Goal: Task Accomplishment & Management: Complete application form

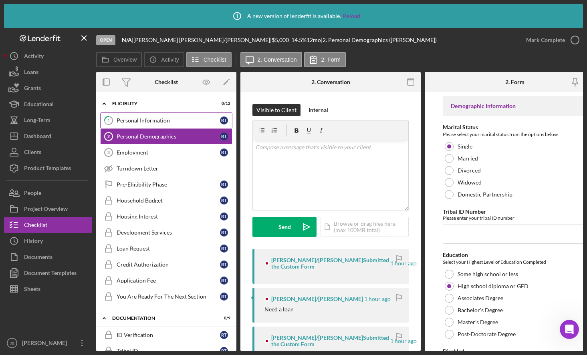
click at [178, 116] on link "1 Personal Information R T" at bounding box center [166, 121] width 132 height 16
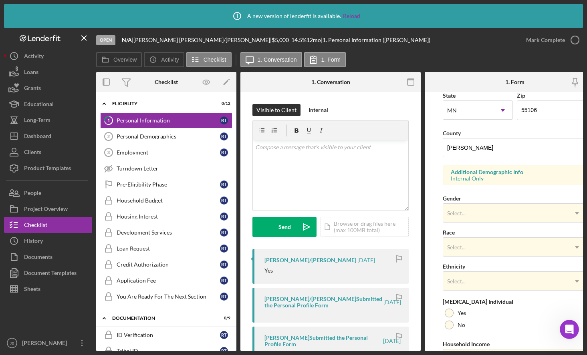
scroll to position [240, 0]
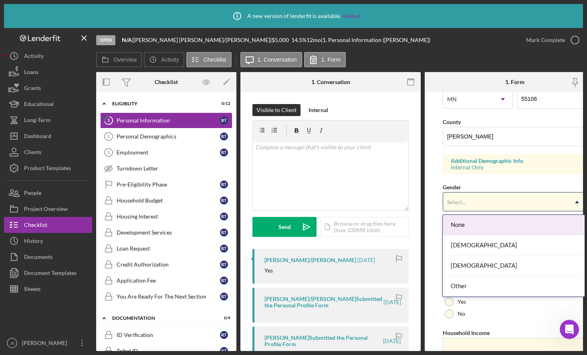
click at [497, 204] on div "Select..." at bounding box center [505, 202] width 124 height 18
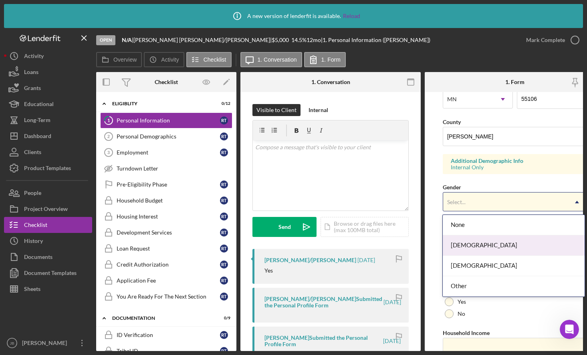
click at [502, 244] on div "[DEMOGRAPHIC_DATA]" at bounding box center [512, 245] width 141 height 20
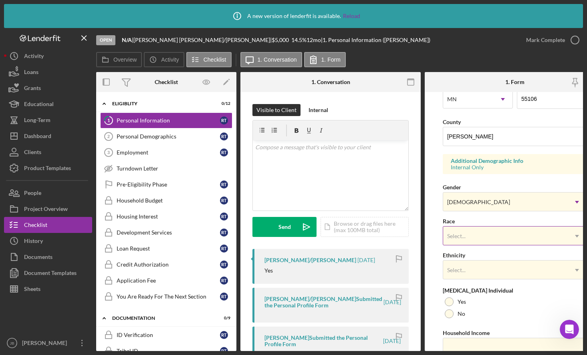
click at [487, 237] on div "Select..." at bounding box center [505, 236] width 124 height 18
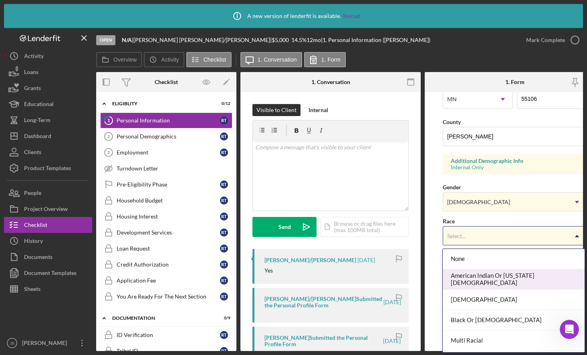
click at [504, 279] on div "American Indian Or [US_STATE][DEMOGRAPHIC_DATA]" at bounding box center [512, 279] width 141 height 20
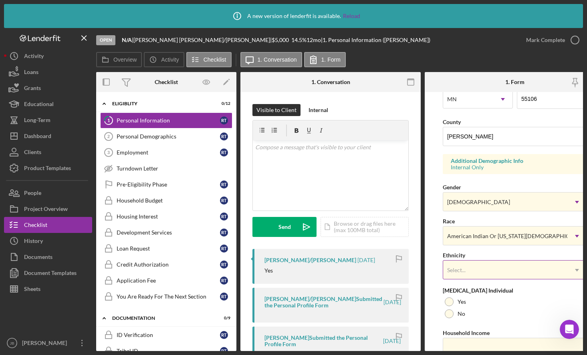
click at [504, 274] on div "Select..." at bounding box center [505, 270] width 124 height 18
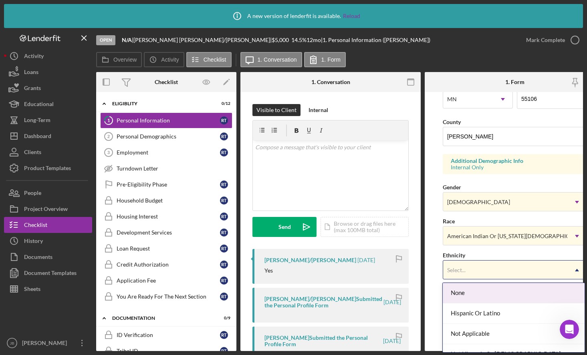
click at [480, 287] on div "None" at bounding box center [512, 293] width 141 height 20
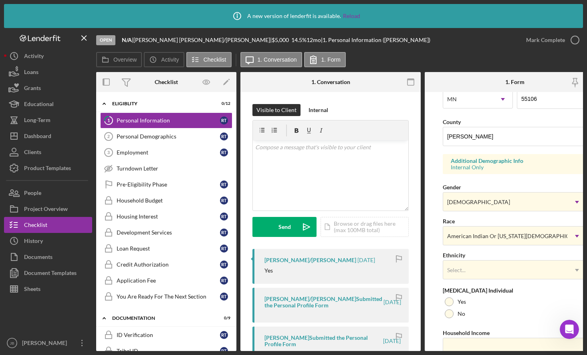
scroll to position [278, 0]
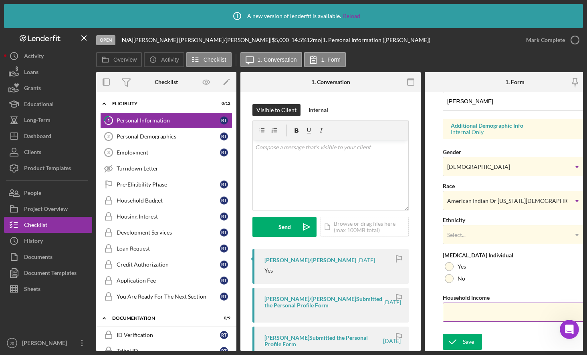
click at [472, 310] on input "Household Income" at bounding box center [514, 312] width 144 height 19
click at [514, 314] on input "Household Income" at bounding box center [514, 312] width 144 height 19
type input "$6,500"
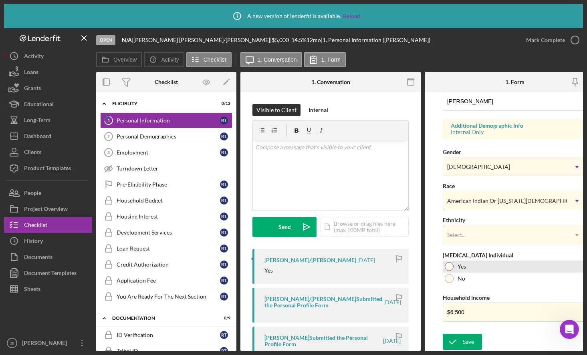
click at [449, 265] on div at bounding box center [448, 266] width 9 height 9
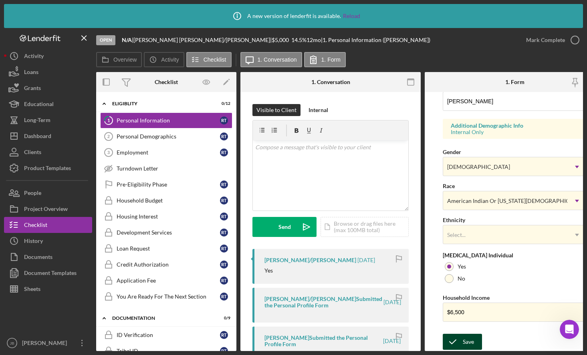
click at [464, 339] on div "Save" at bounding box center [467, 342] width 11 height 16
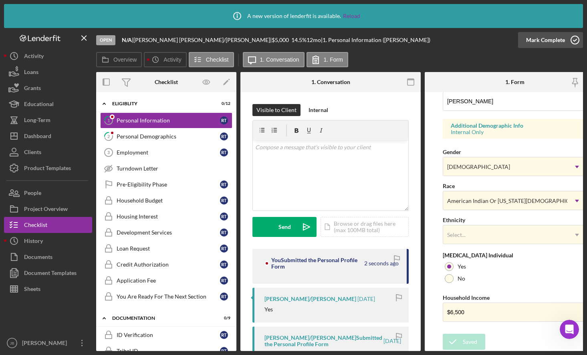
click at [573, 42] on icon "button" at bounding box center [575, 40] width 20 height 20
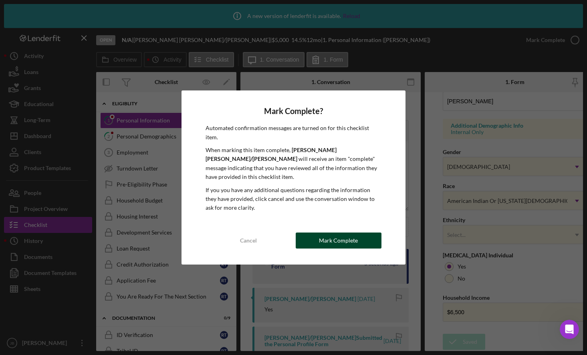
click at [348, 233] on div "Mark Complete" at bounding box center [338, 241] width 39 height 16
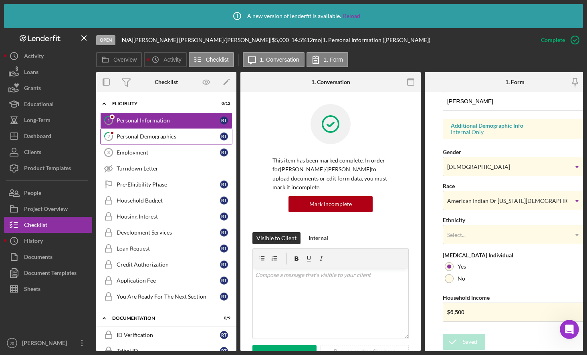
scroll to position [124, 0]
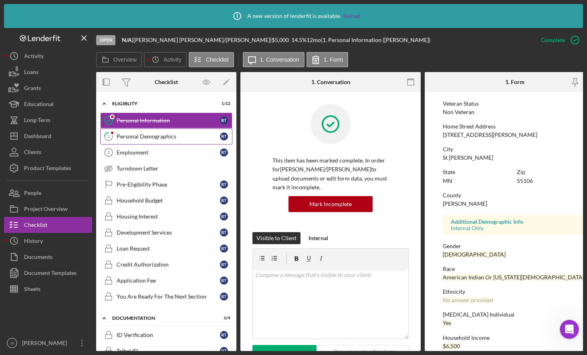
click at [193, 139] on div "Personal Demographics" at bounding box center [168, 136] width 103 height 6
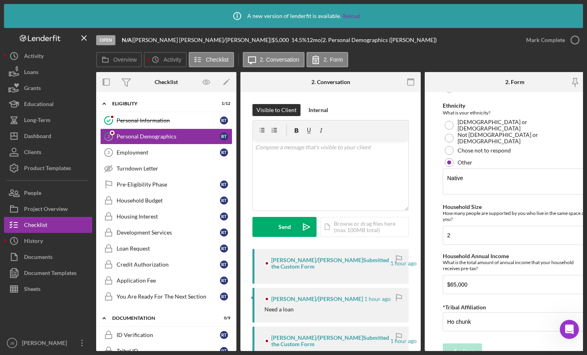
scroll to position [522, 0]
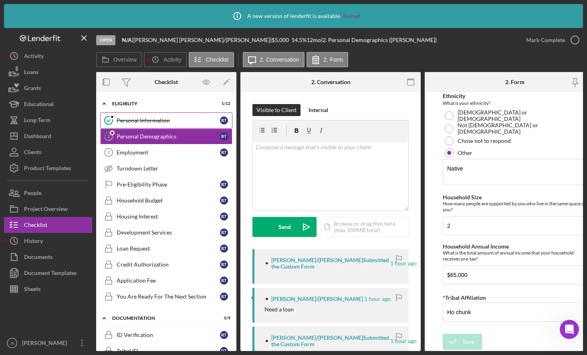
click at [174, 123] on div "Personal Information" at bounding box center [168, 120] width 103 height 6
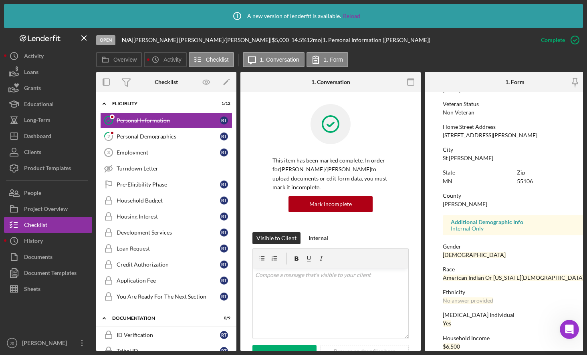
scroll to position [124, 0]
click at [334, 211] on div "Mark Incomplete" at bounding box center [330, 204] width 42 height 16
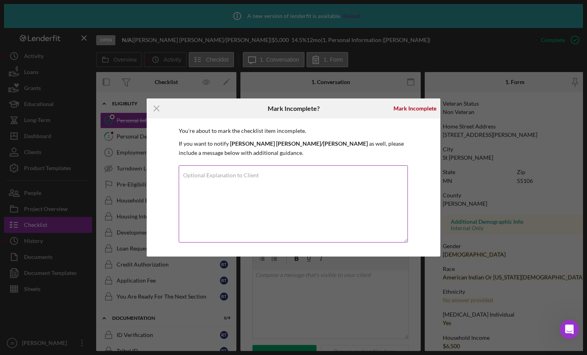
click at [289, 190] on textarea "Optional Explanation to Client" at bounding box center [293, 203] width 229 height 77
type textarea "wrong amount income"
click at [406, 141] on p "If you want to notify [PERSON_NAME]/[PERSON_NAME] as well, please include a mes…" at bounding box center [293, 148] width 229 height 18
drag, startPoint x: 234, startPoint y: 182, endPoint x: 155, endPoint y: 178, distance: 79.4
click at [155, 178] on div "You're about to mark the checklist item incomplete. If you want to notify [PERS…" at bounding box center [293, 188] width 293 height 138
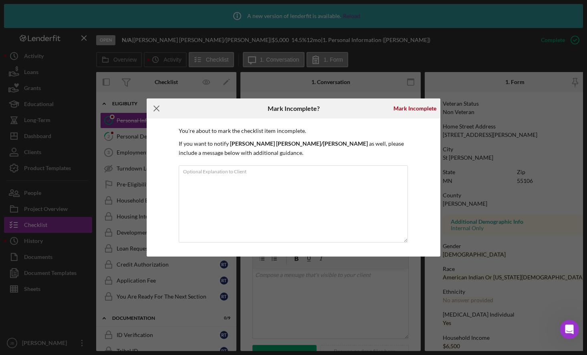
click at [158, 111] on icon "Icon/Menu Close" at bounding box center [157, 108] width 20 height 20
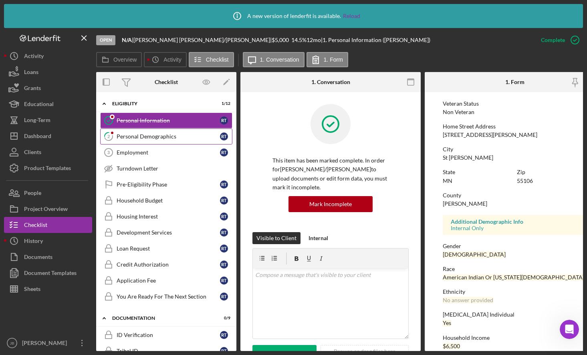
click at [150, 133] on div "Personal Demographics" at bounding box center [168, 136] width 103 height 6
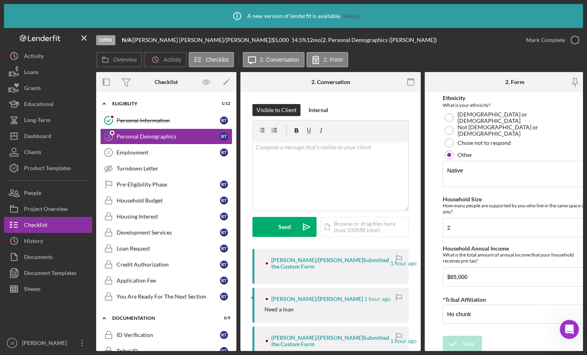
scroll to position [522, 0]
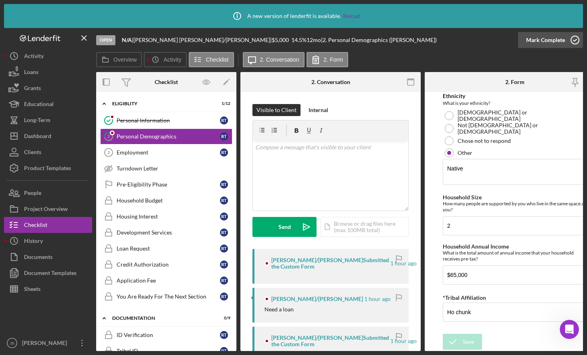
click at [572, 41] on icon "button" at bounding box center [575, 40] width 20 height 20
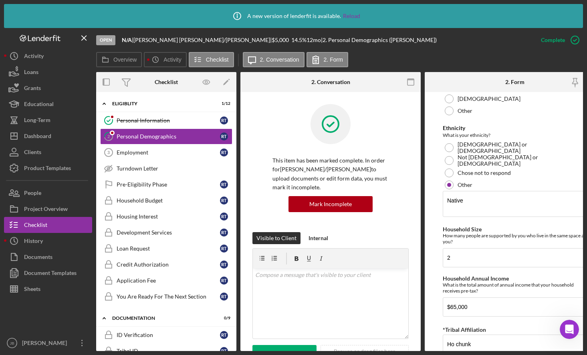
scroll to position [554, 0]
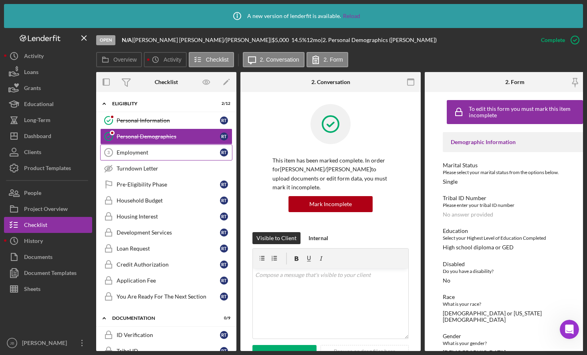
click at [177, 157] on link "Employment 3 Employment R T" at bounding box center [166, 153] width 132 height 16
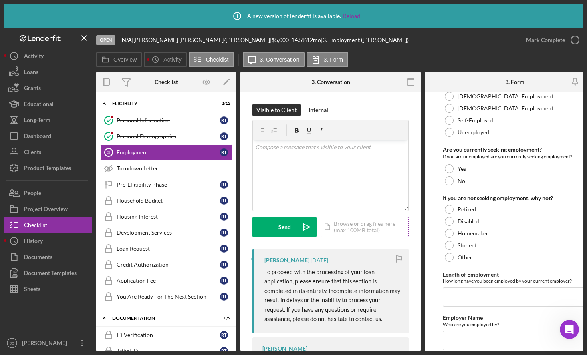
scroll to position [40, 0]
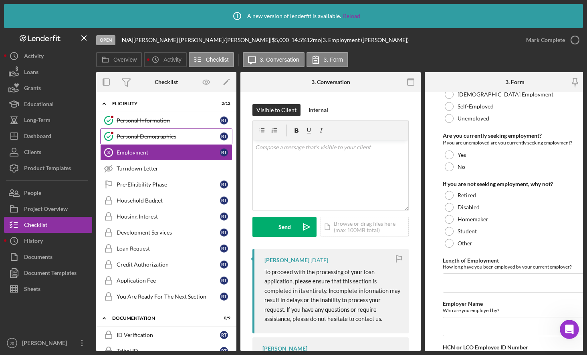
click at [177, 139] on div "Personal Demographics" at bounding box center [168, 136] width 103 height 6
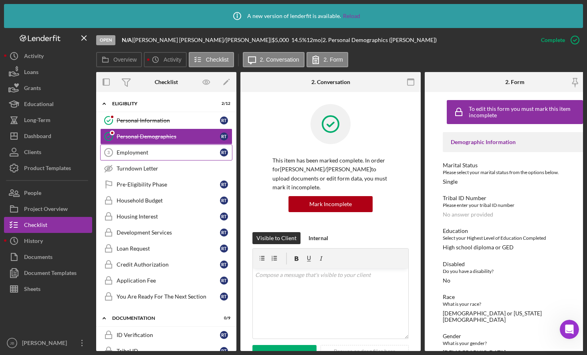
click at [163, 157] on link "Employment 3 Employment R T" at bounding box center [166, 153] width 132 height 16
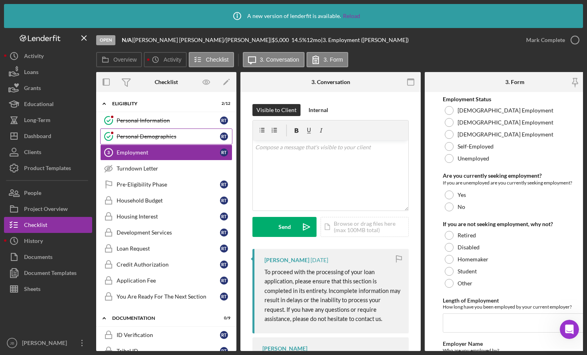
click at [183, 140] on div "Personal Demographics" at bounding box center [168, 136] width 103 height 6
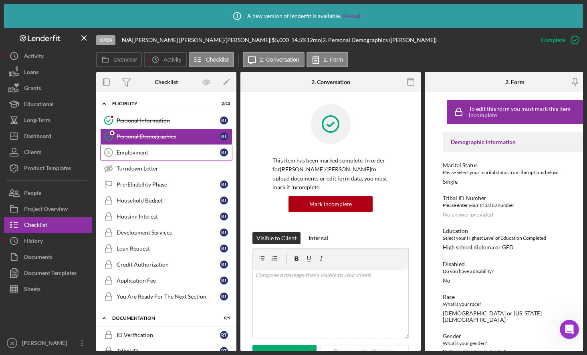
click at [181, 153] on div "Employment" at bounding box center [168, 152] width 103 height 6
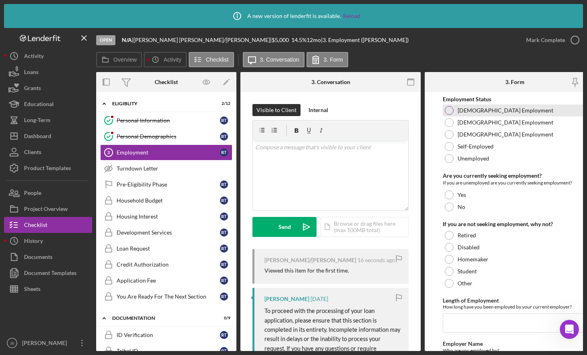
click at [452, 111] on div at bounding box center [448, 110] width 9 height 9
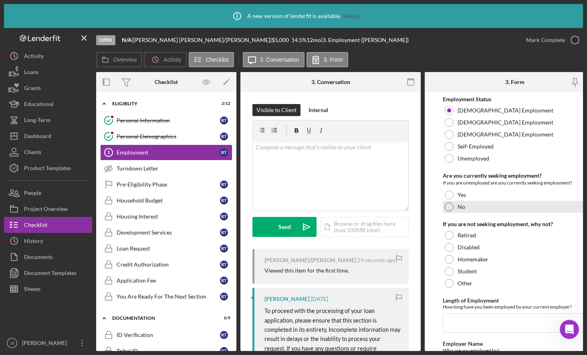
click at [450, 206] on div at bounding box center [448, 207] width 9 height 9
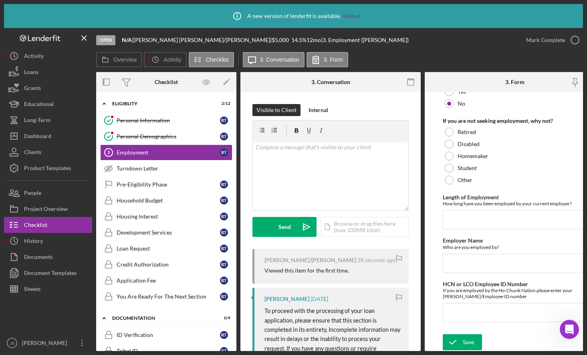
scroll to position [106, 0]
click at [465, 219] on input "Length of Employment" at bounding box center [514, 219] width 144 height 19
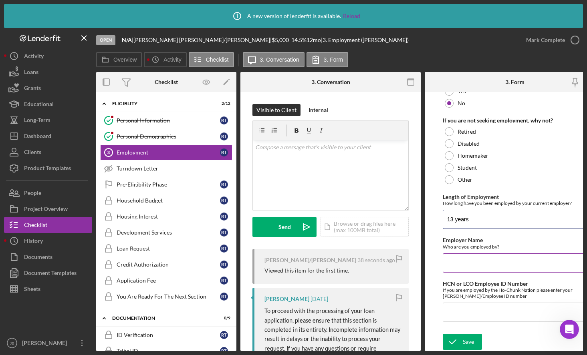
type input "13 years"
click at [488, 261] on input "Employer Name" at bounding box center [514, 262] width 144 height 19
type input "USPS"
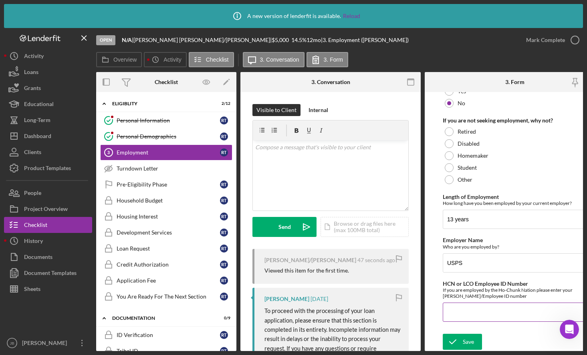
click at [484, 311] on input "HCN or LCO Employee ID Number" at bounding box center [514, 312] width 144 height 19
click at [455, 341] on icon "submit" at bounding box center [452, 342] width 20 height 20
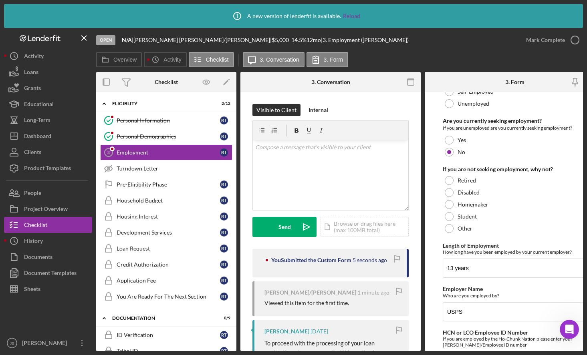
scroll to position [26, 0]
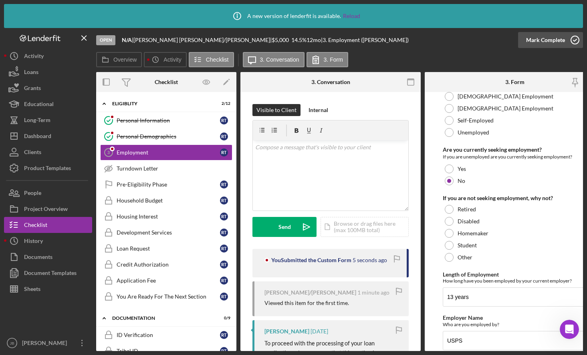
click at [567, 40] on icon "button" at bounding box center [575, 40] width 20 height 20
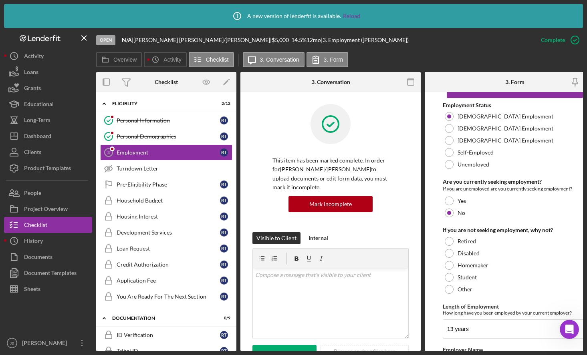
scroll to position [58, 0]
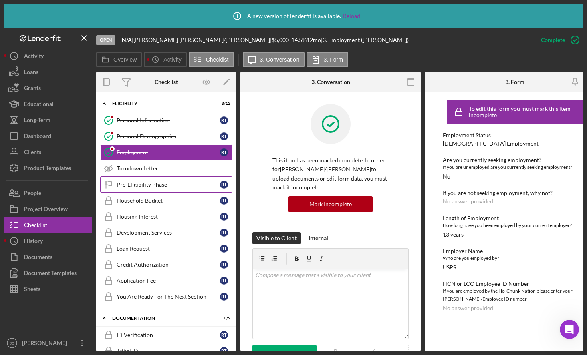
click at [171, 185] on div "Pre-Eligibility Phase" at bounding box center [168, 184] width 103 height 6
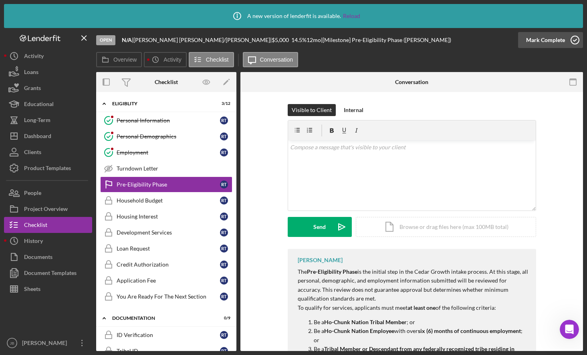
click at [574, 37] on icon "button" at bounding box center [575, 40] width 20 height 20
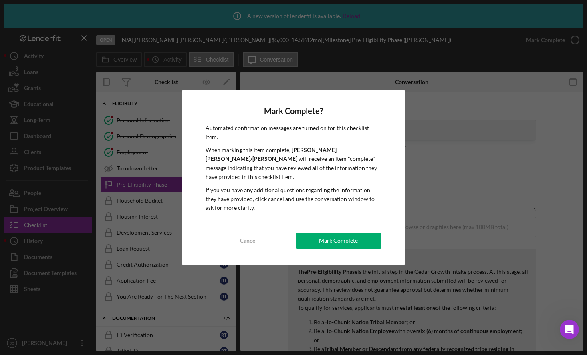
click at [330, 233] on div "Mark Complete" at bounding box center [338, 241] width 39 height 16
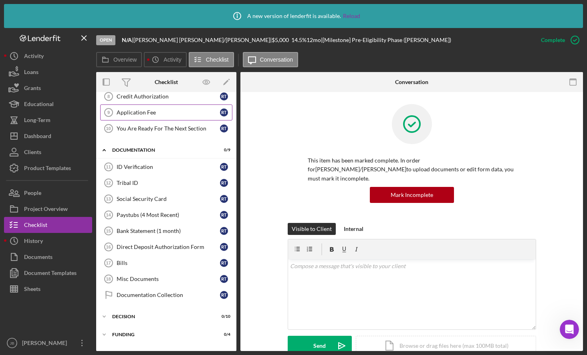
scroll to position [120, 0]
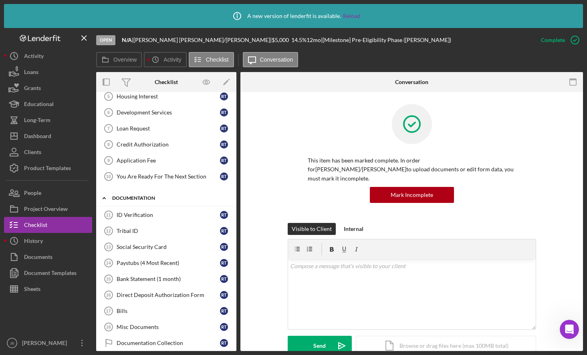
click at [128, 201] on div "Icon/Expander Documentation 0 / 9" at bounding box center [166, 198] width 140 height 16
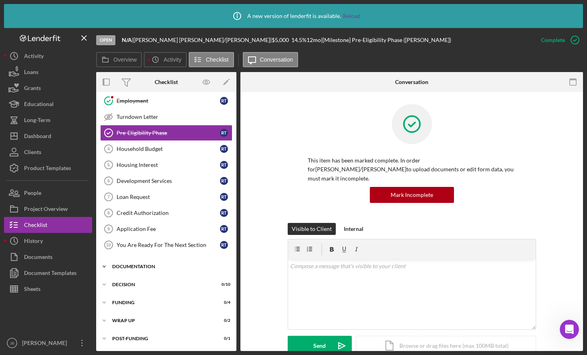
click at [170, 271] on div "Icon/Expander Documentation 0 / 9" at bounding box center [166, 267] width 140 height 16
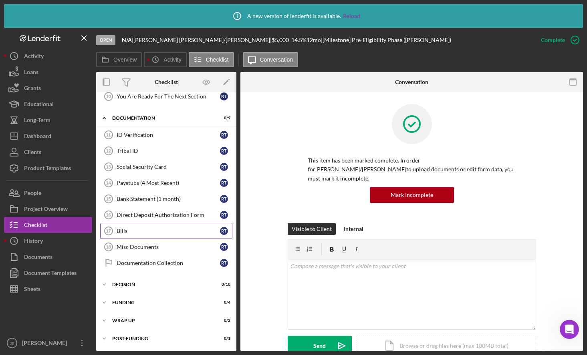
scroll to position [160, 0]
